Goal: Use online tool/utility: Utilize a website feature to perform a specific function

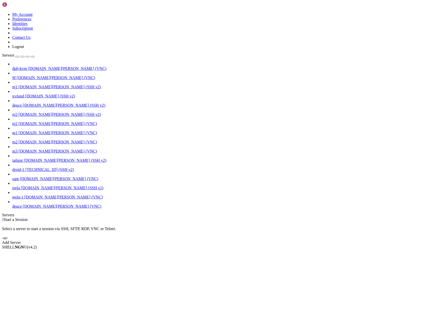
click at [14, 209] on link "deuce [DOMAIN_NAME][PERSON_NAME] (VNC)" at bounding box center [223, 206] width 423 height 5
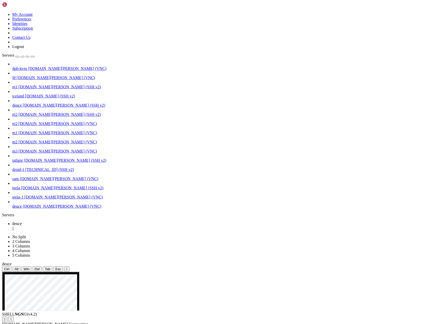
click at [33, 57] on icon "button" at bounding box center [33, 57] width 0 height 0
